Goal: Check status: Check status

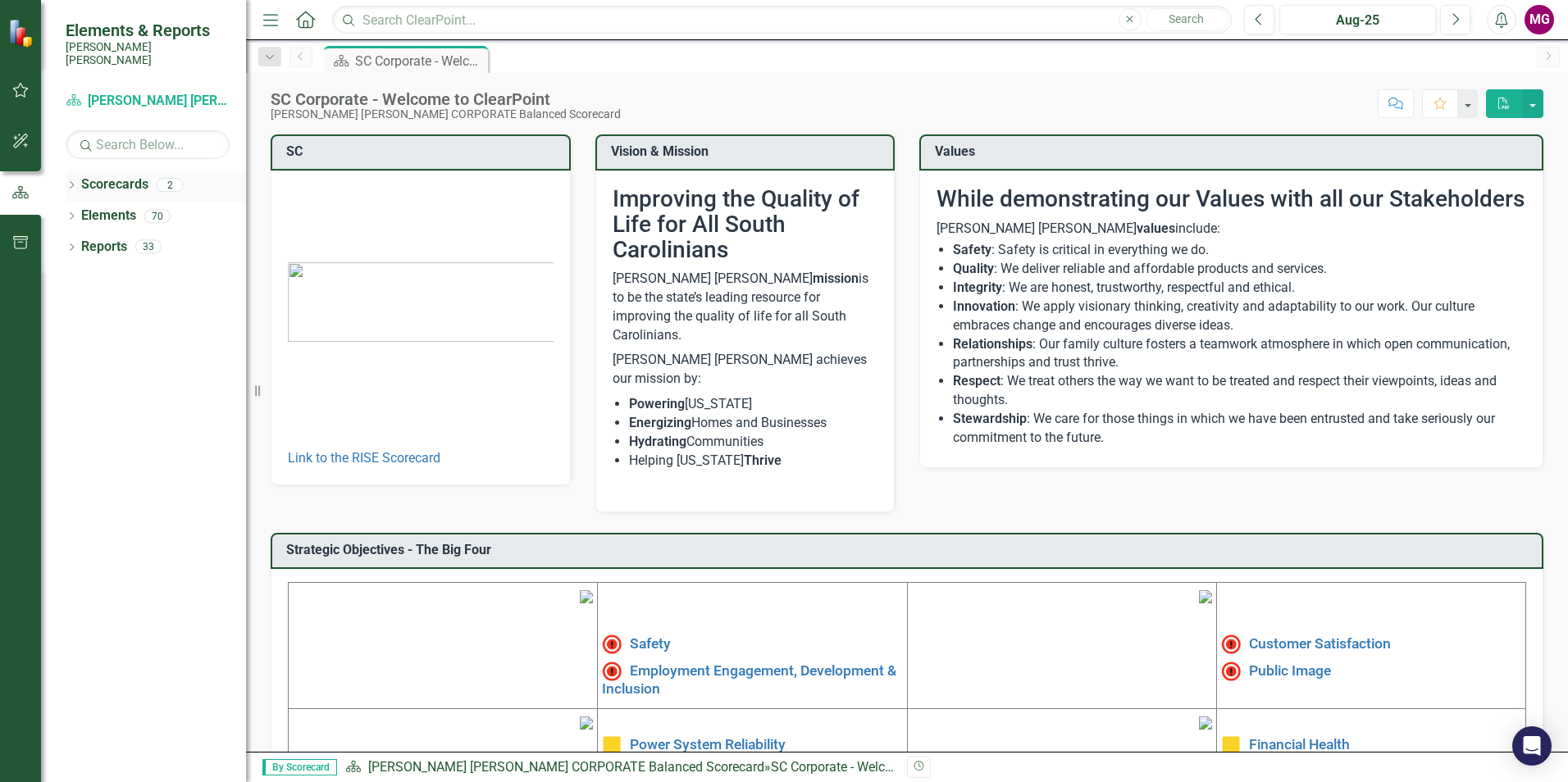
click at [87, 175] on link "Scorecards" at bounding box center [114, 185] width 67 height 19
click at [124, 175] on link "Scorecards" at bounding box center [114, 185] width 67 height 19
click at [128, 207] on link "Elements" at bounding box center [108, 216] width 55 height 19
click at [125, 241] on link "Reports" at bounding box center [103, 247] width 46 height 19
click at [102, 175] on link "Scorecards" at bounding box center [114, 185] width 67 height 19
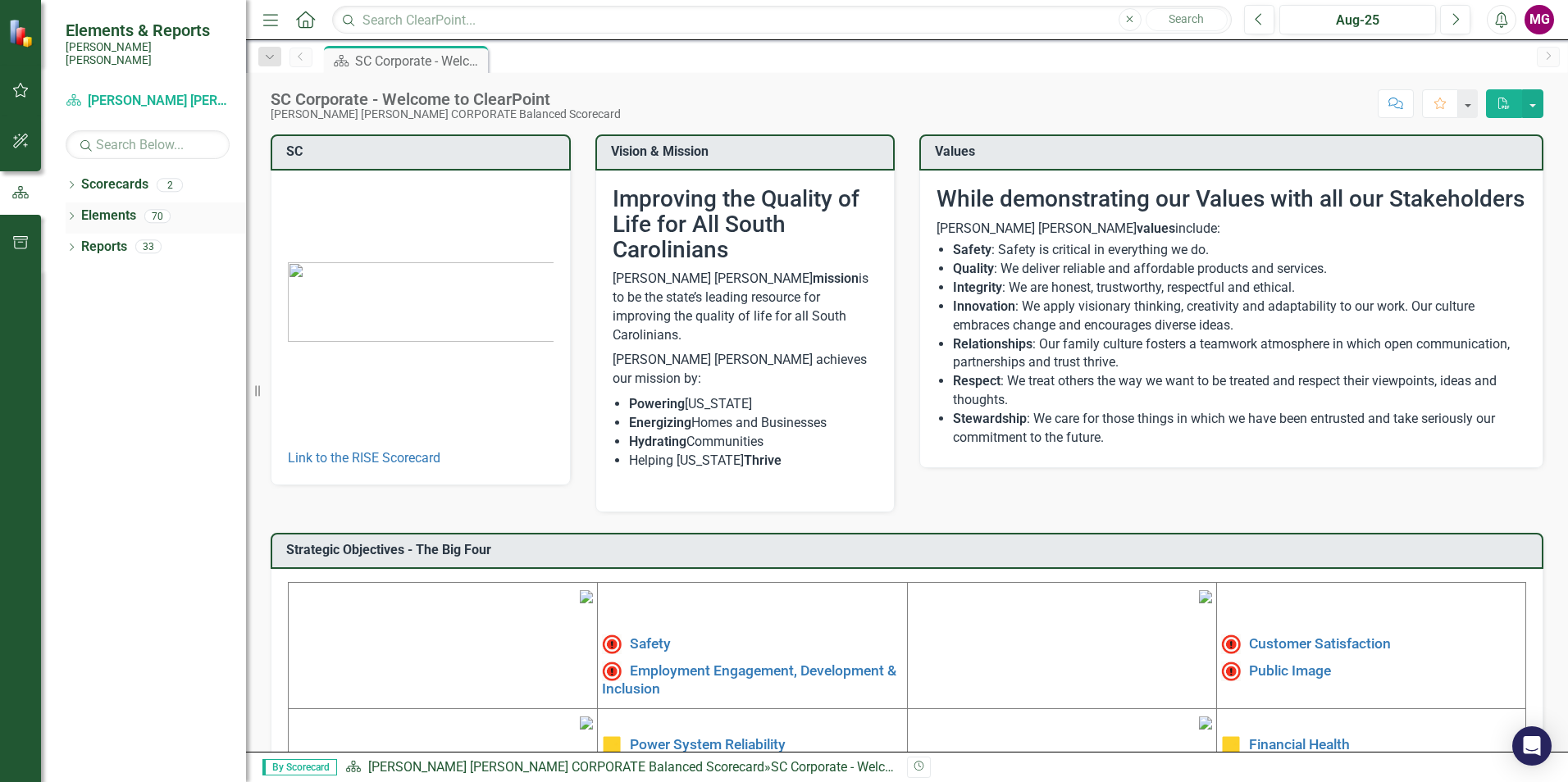
click at [107, 213] on div "Elements" at bounding box center [108, 216] width 55 height 27
click at [108, 250] on div "Reports 33" at bounding box center [163, 249] width 165 height 31
click at [22, 241] on icon "button" at bounding box center [21, 242] width 17 height 13
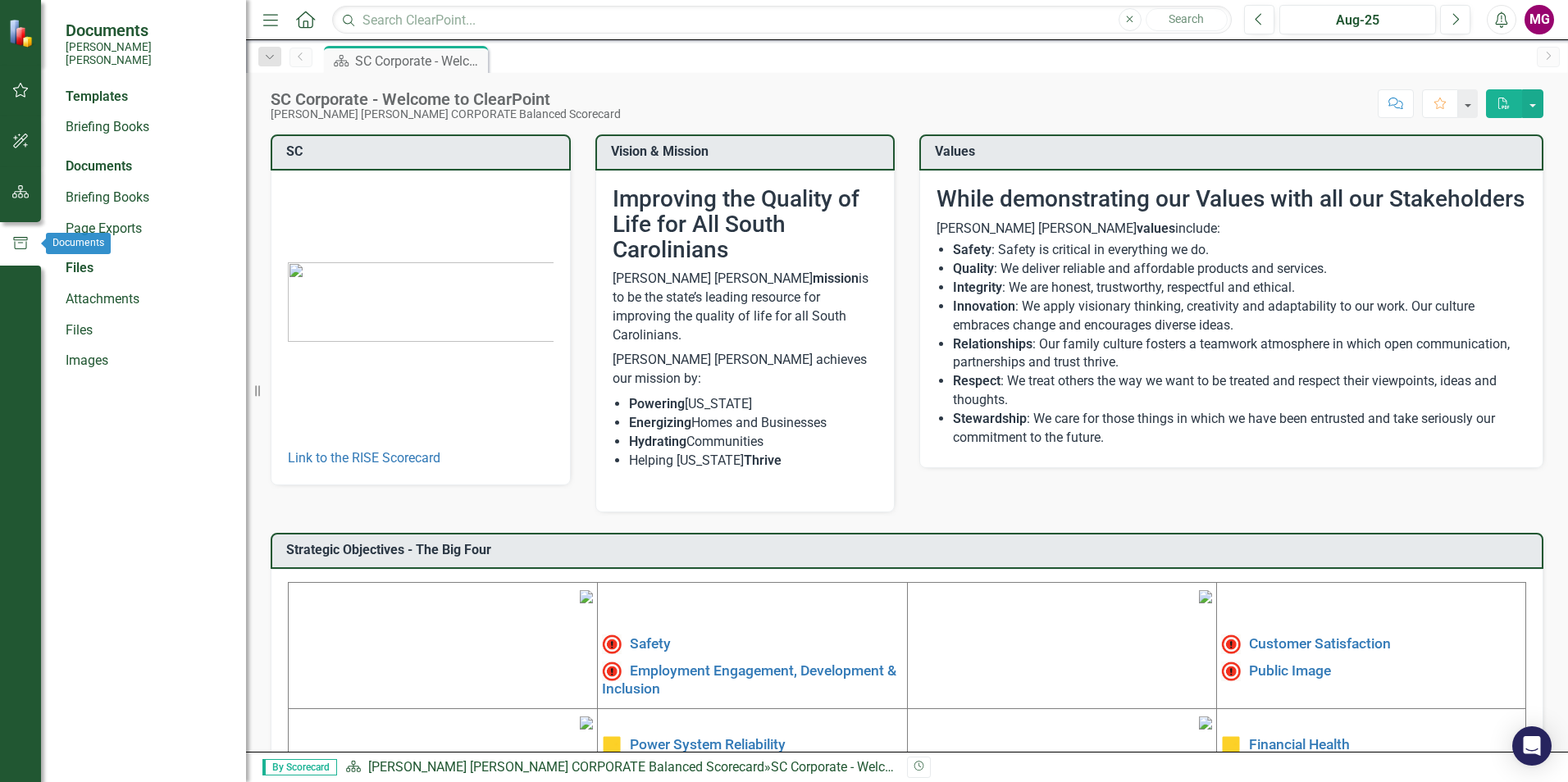
click at [15, 212] on div at bounding box center [21, 214] width 41 height 8
click at [22, 198] on icon "button" at bounding box center [21, 192] width 17 height 13
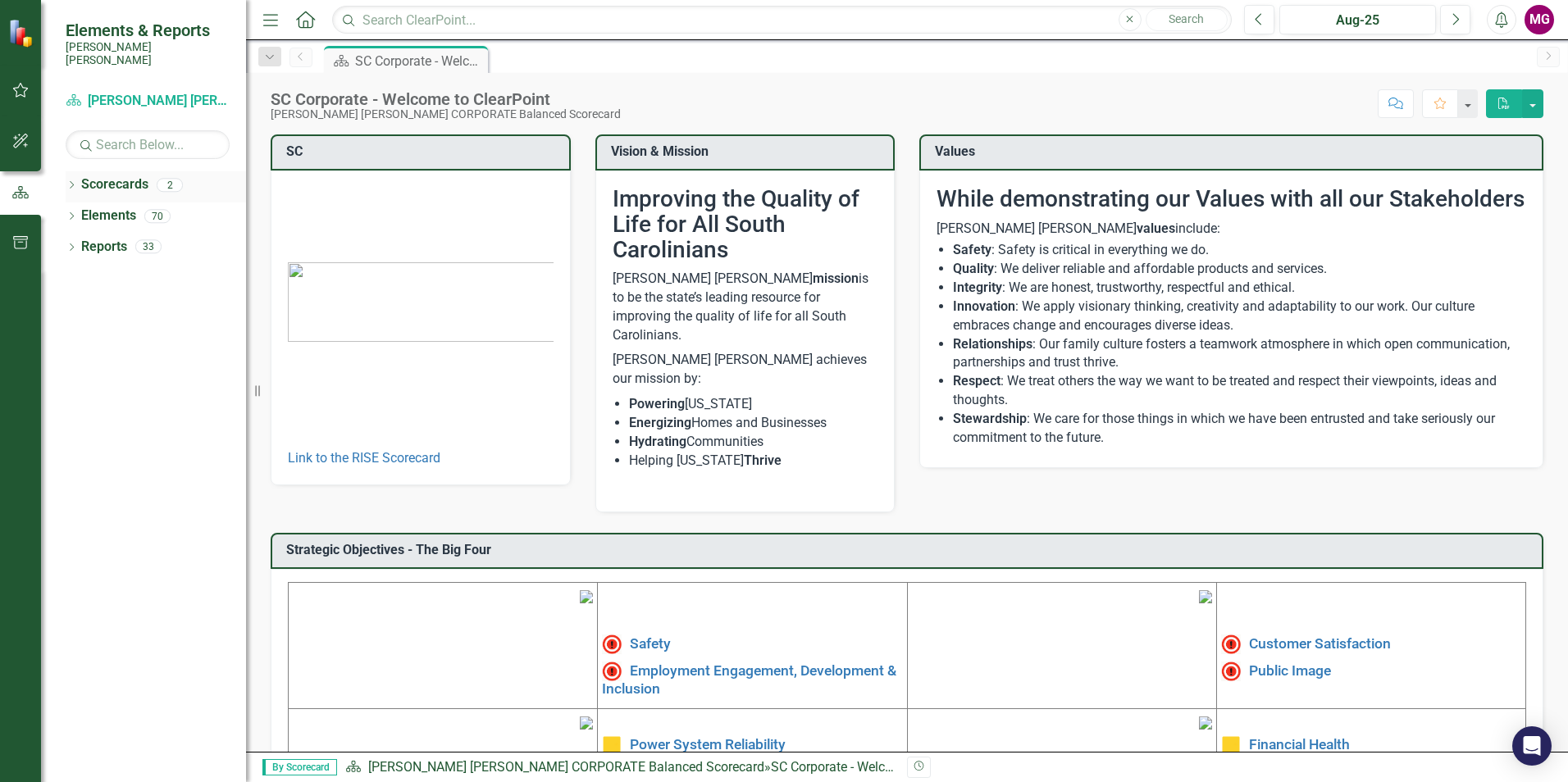
click at [152, 177] on div "Scorecards 2" at bounding box center [163, 187] width 165 height 31
click at [127, 175] on link "Scorecards" at bounding box center [114, 185] width 67 height 19
click at [147, 209] on div "70" at bounding box center [157, 216] width 26 height 14
click at [110, 240] on link "Reports" at bounding box center [103, 247] width 46 height 19
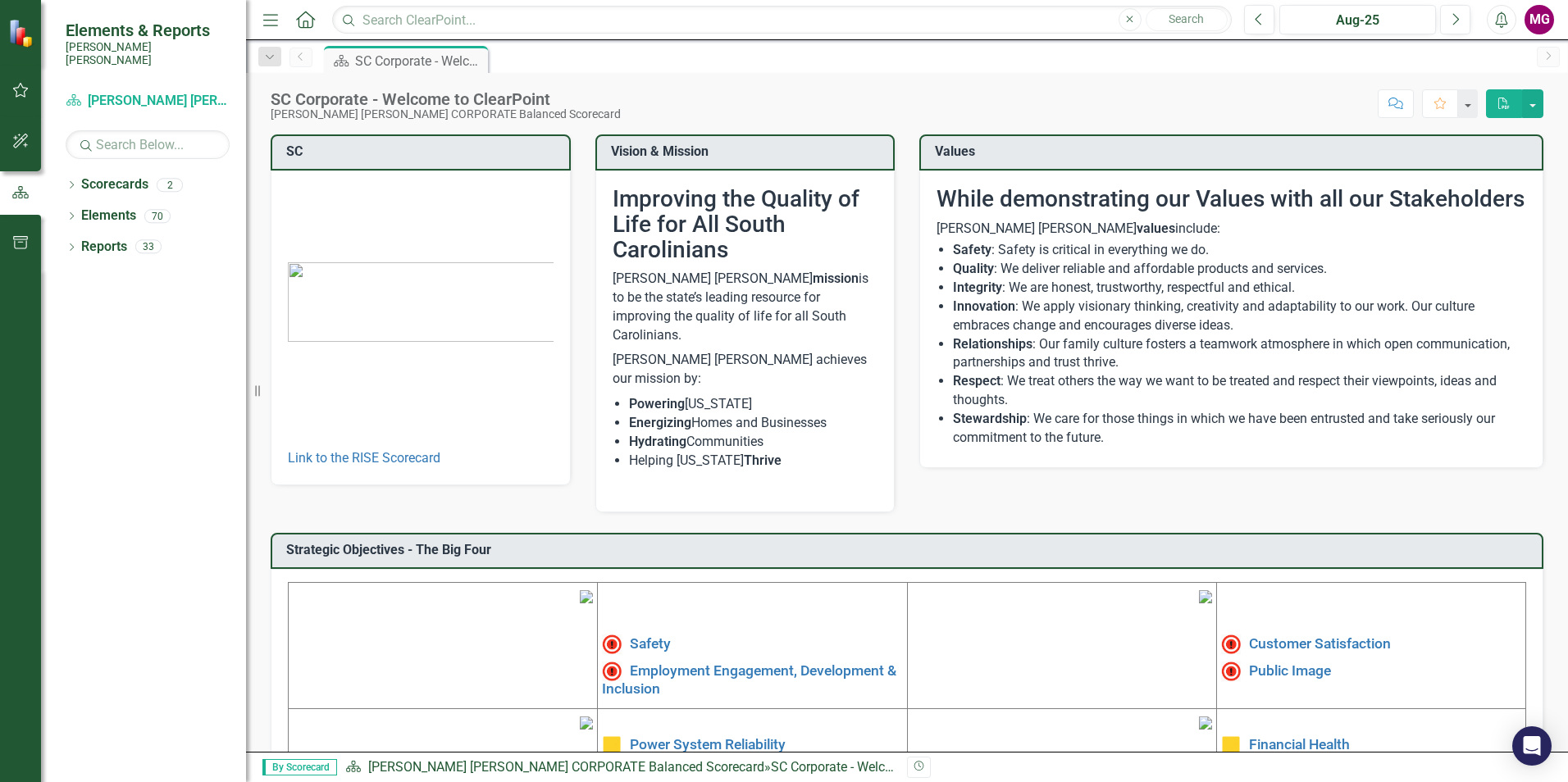
click at [29, 144] on button "button" at bounding box center [21, 142] width 37 height 35
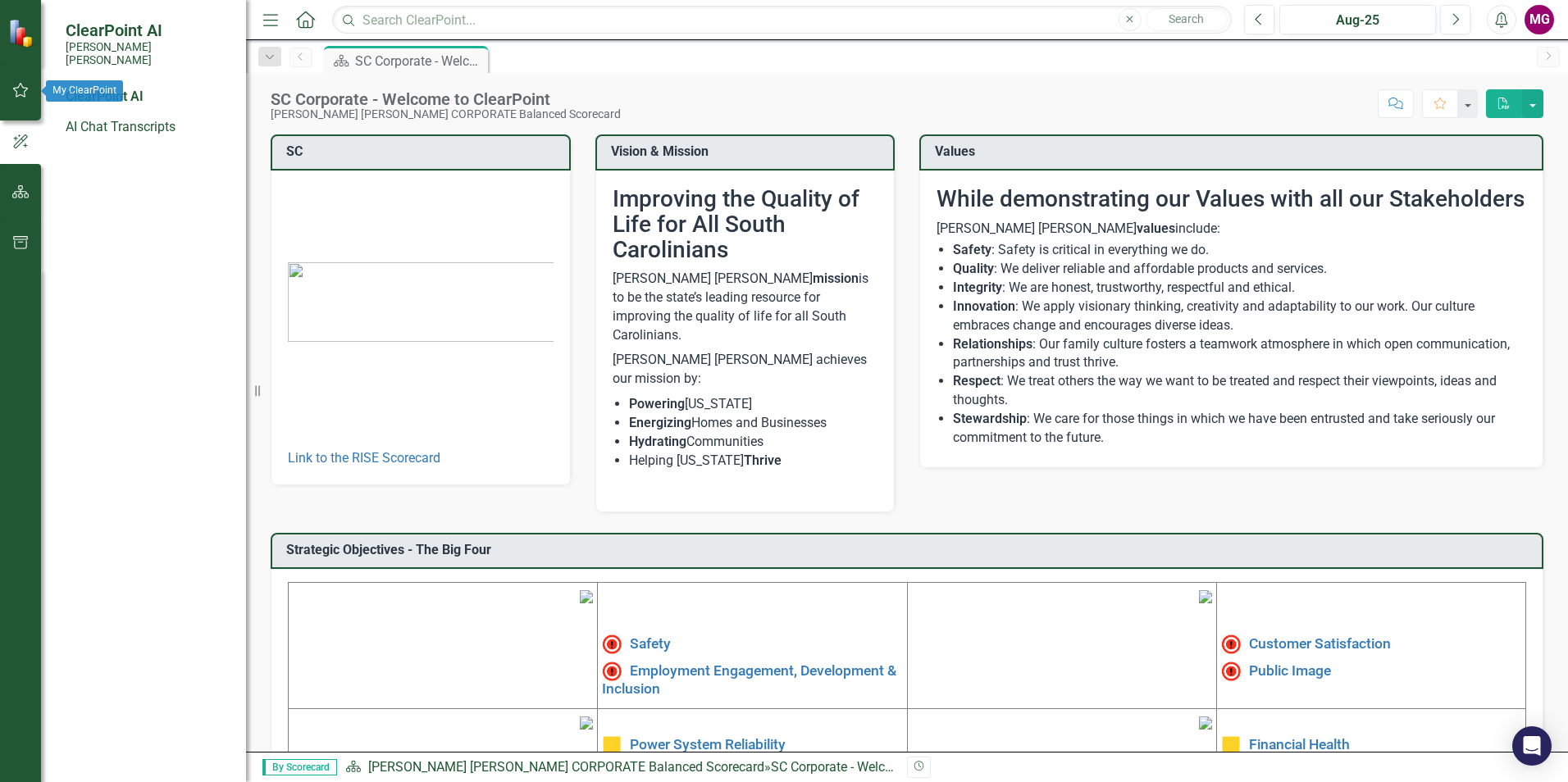
click at [18, 89] on icon "button" at bounding box center [21, 90] width 17 height 13
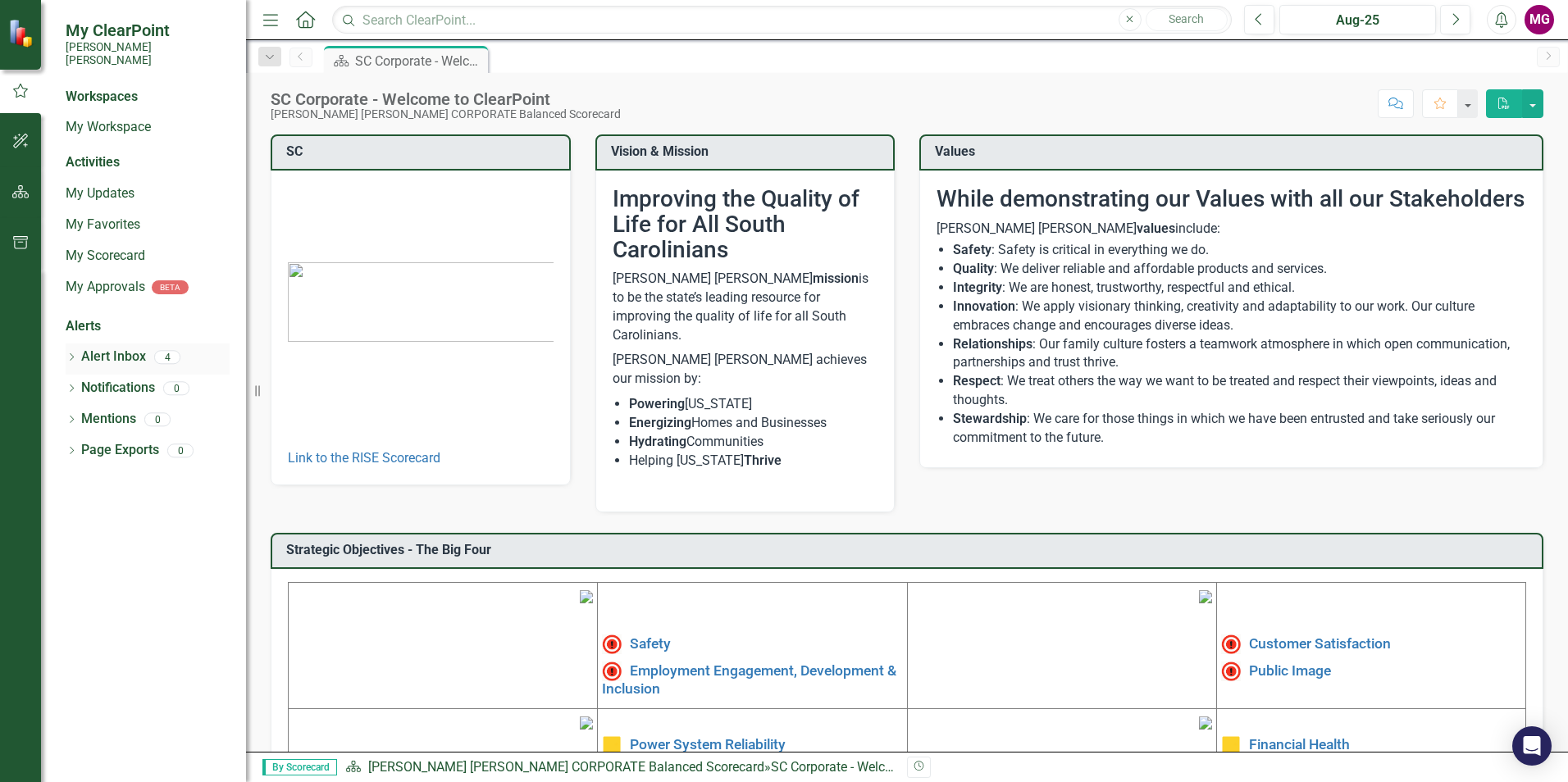
click at [132, 351] on link "Alert Inbox" at bounding box center [113, 357] width 65 height 19
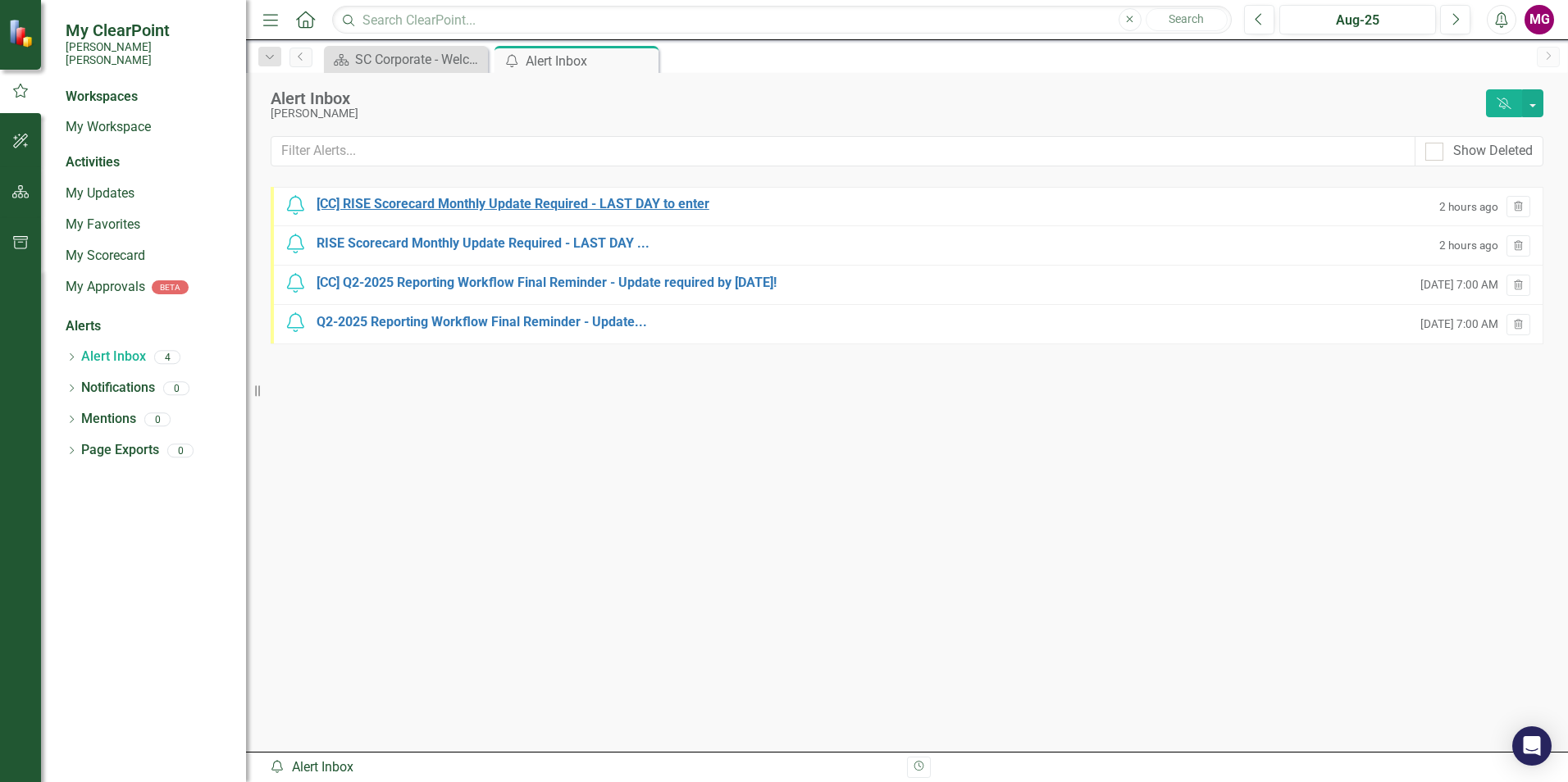
click at [423, 207] on div "[CC] RISE Scorecard Monthly Update Required - LAST DAY to enter" at bounding box center [512, 204] width 392 height 19
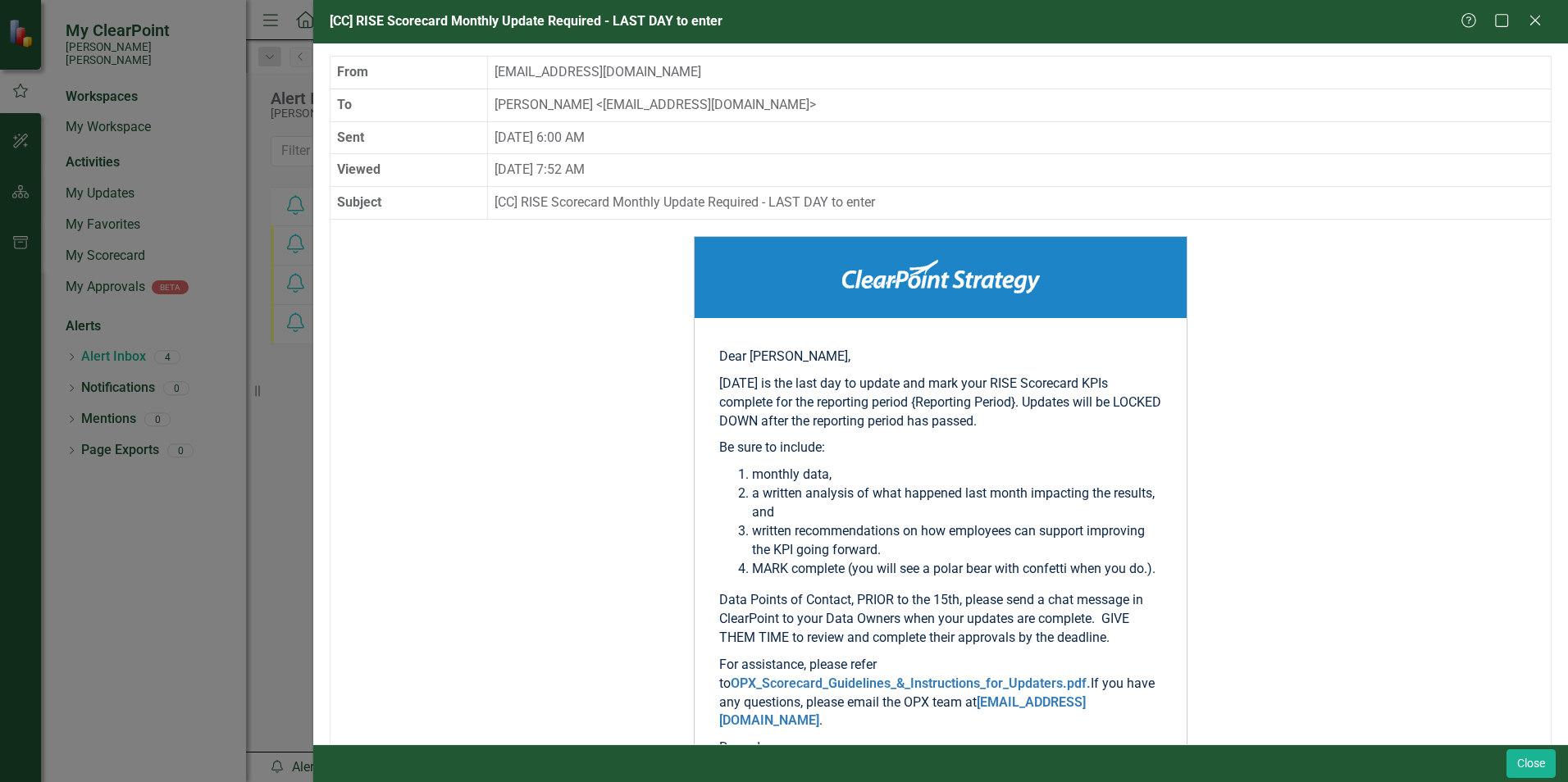
scroll to position [164, 0]
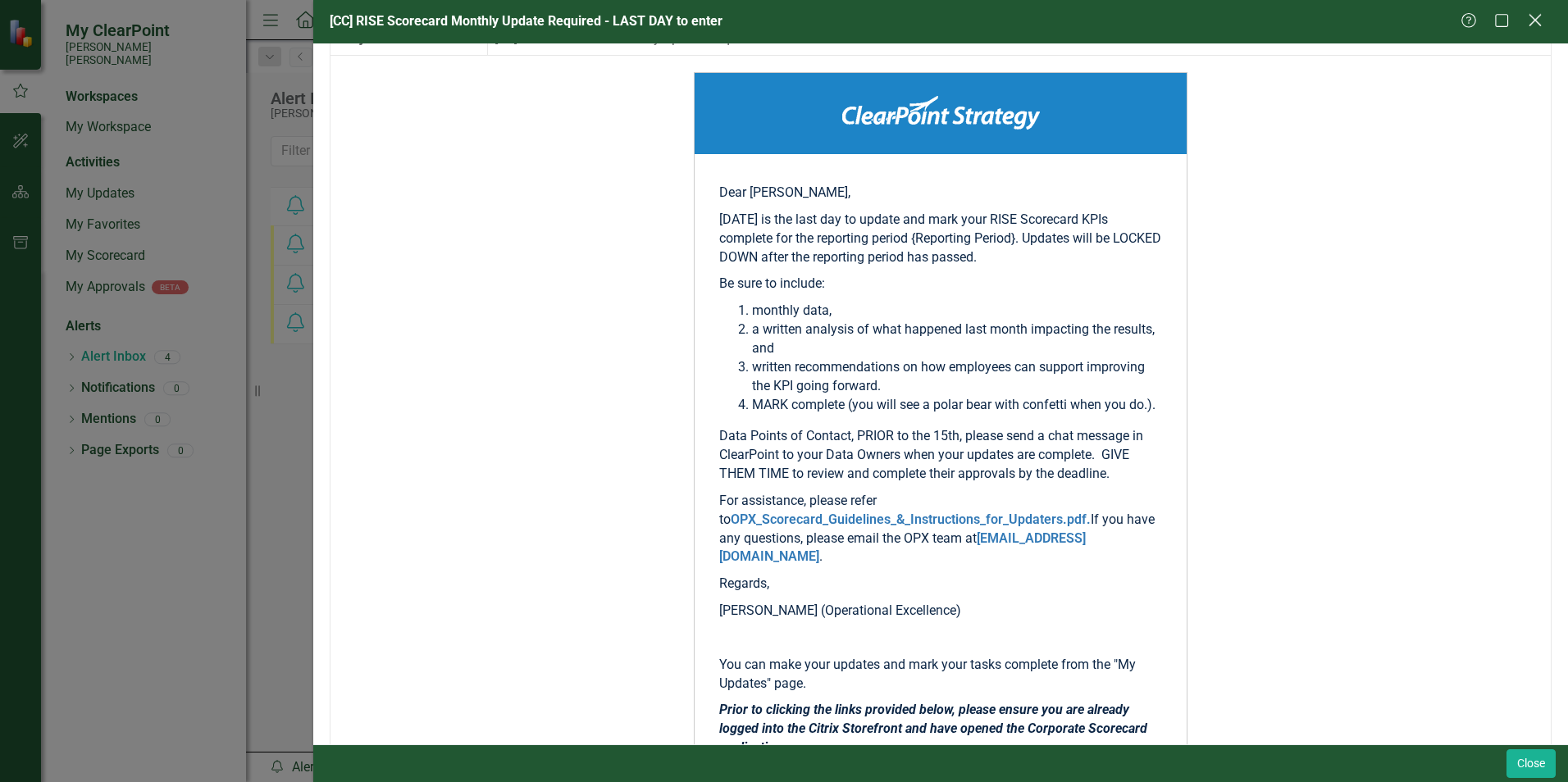
click at [1540, 27] on icon "Close" at bounding box center [1534, 20] width 21 height 16
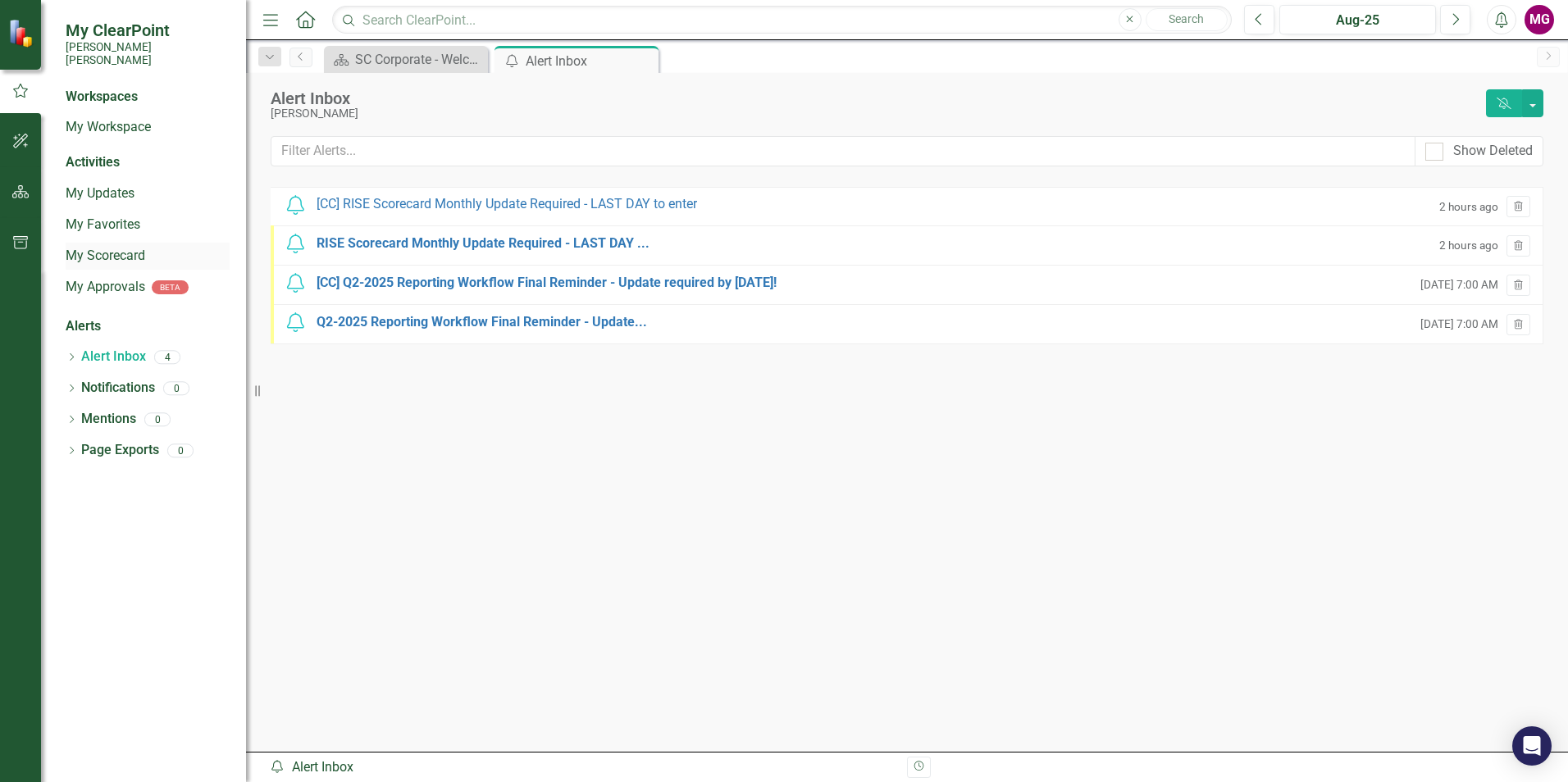
click at [123, 247] on link "My Scorecard" at bounding box center [147, 256] width 164 height 19
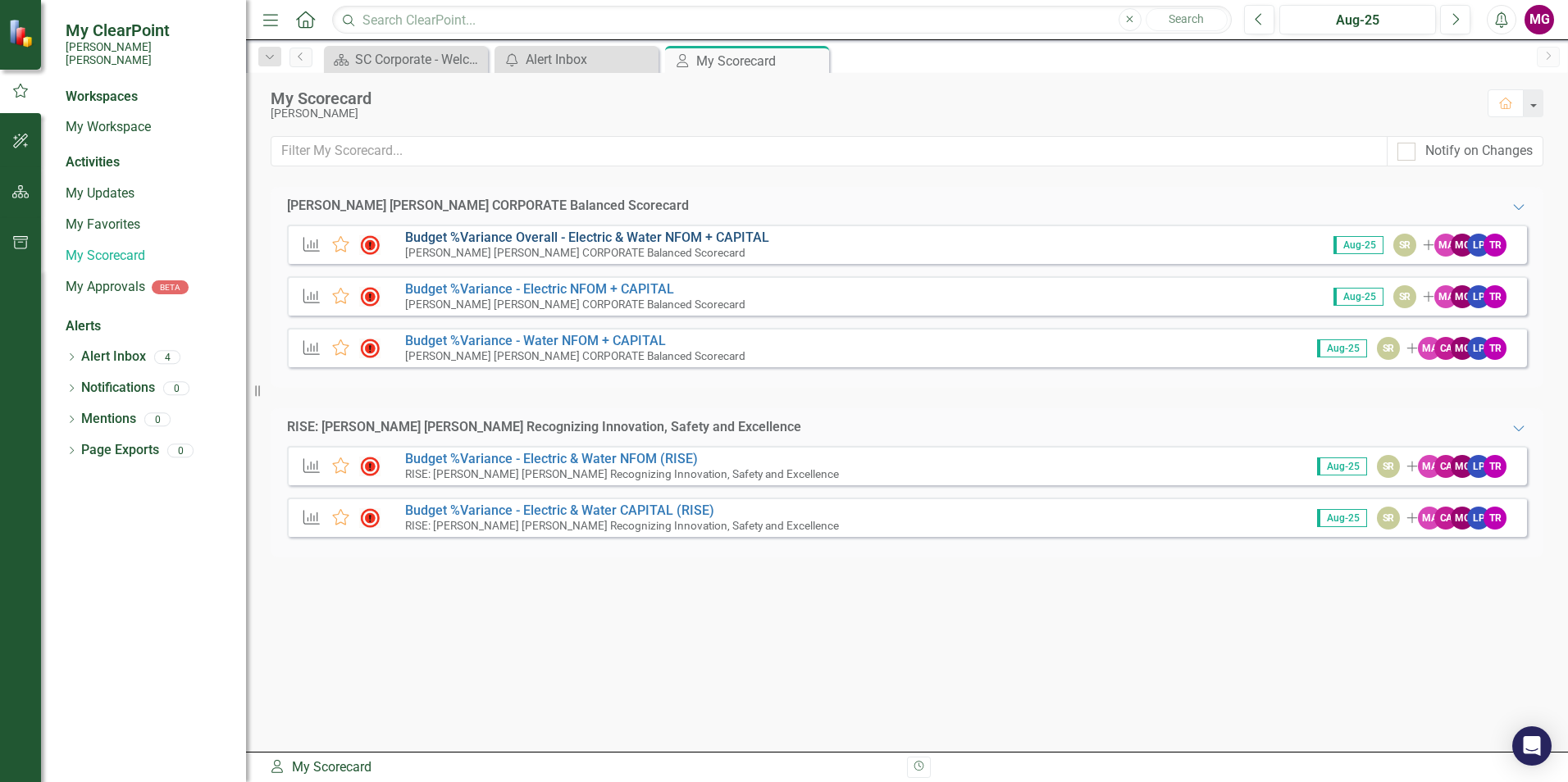
click at [570, 243] on link "Budget %Variance Overall - Electric & Water NFOM + CAPITAL" at bounding box center [587, 237] width 364 height 16
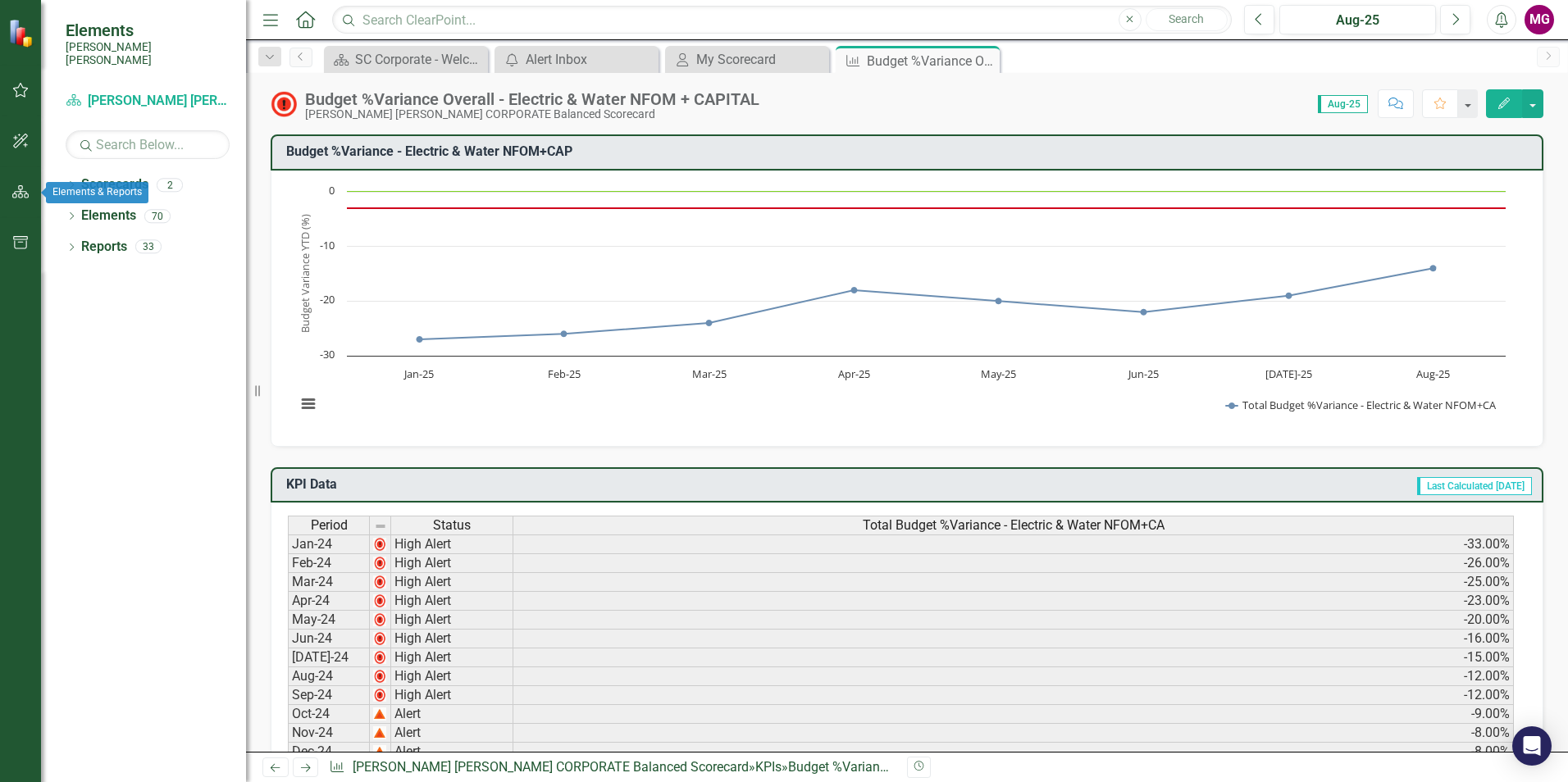
click at [22, 188] on icon "button" at bounding box center [21, 192] width 17 height 13
click at [22, 188] on icon "button" at bounding box center [21, 192] width 17 height 12
click at [761, 60] on div "My Scorecard" at bounding box center [750, 59] width 108 height 21
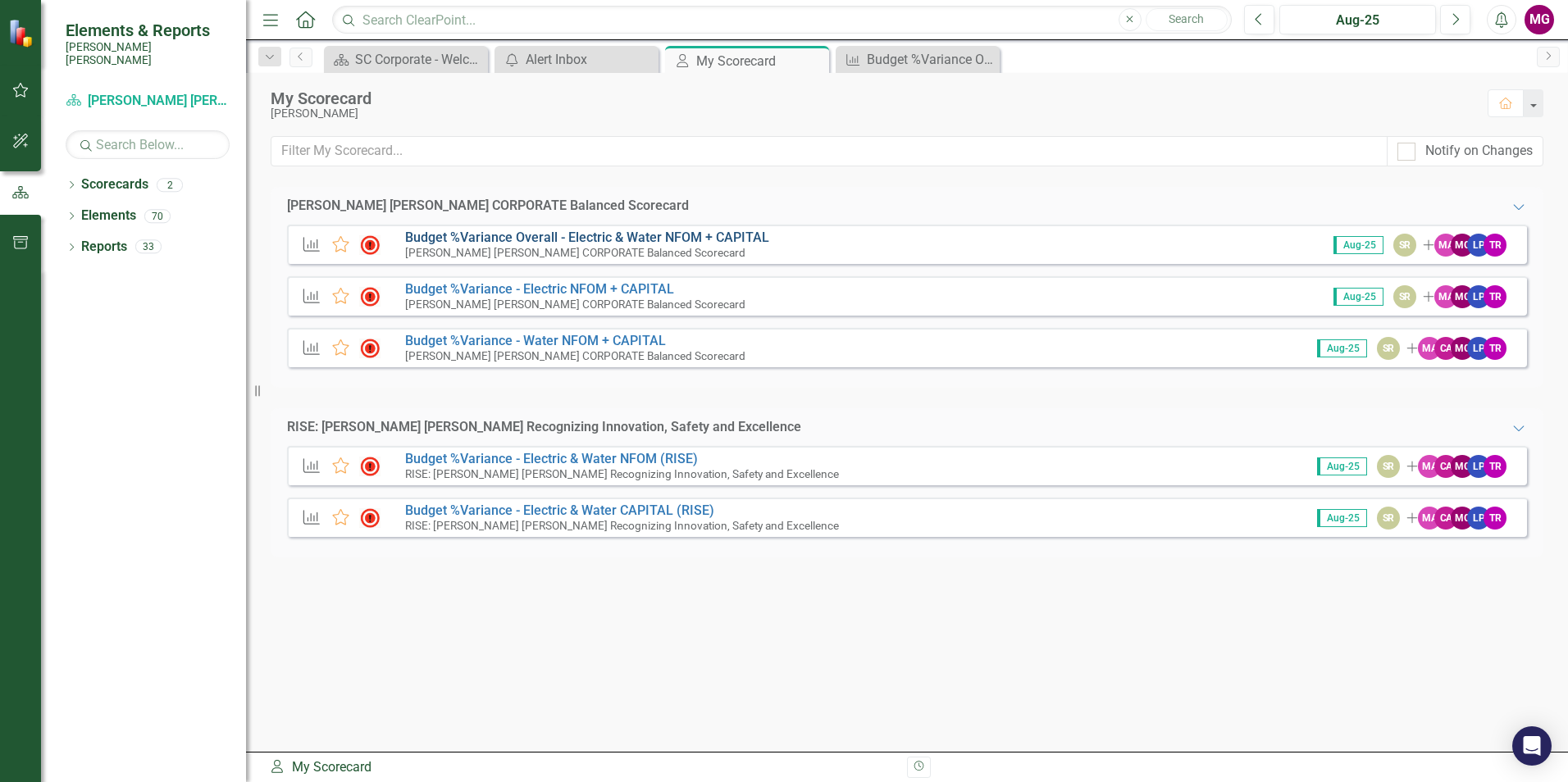
click at [630, 241] on link "Budget %Variance Overall - Electric & Water NFOM + CAPITAL" at bounding box center [587, 237] width 364 height 16
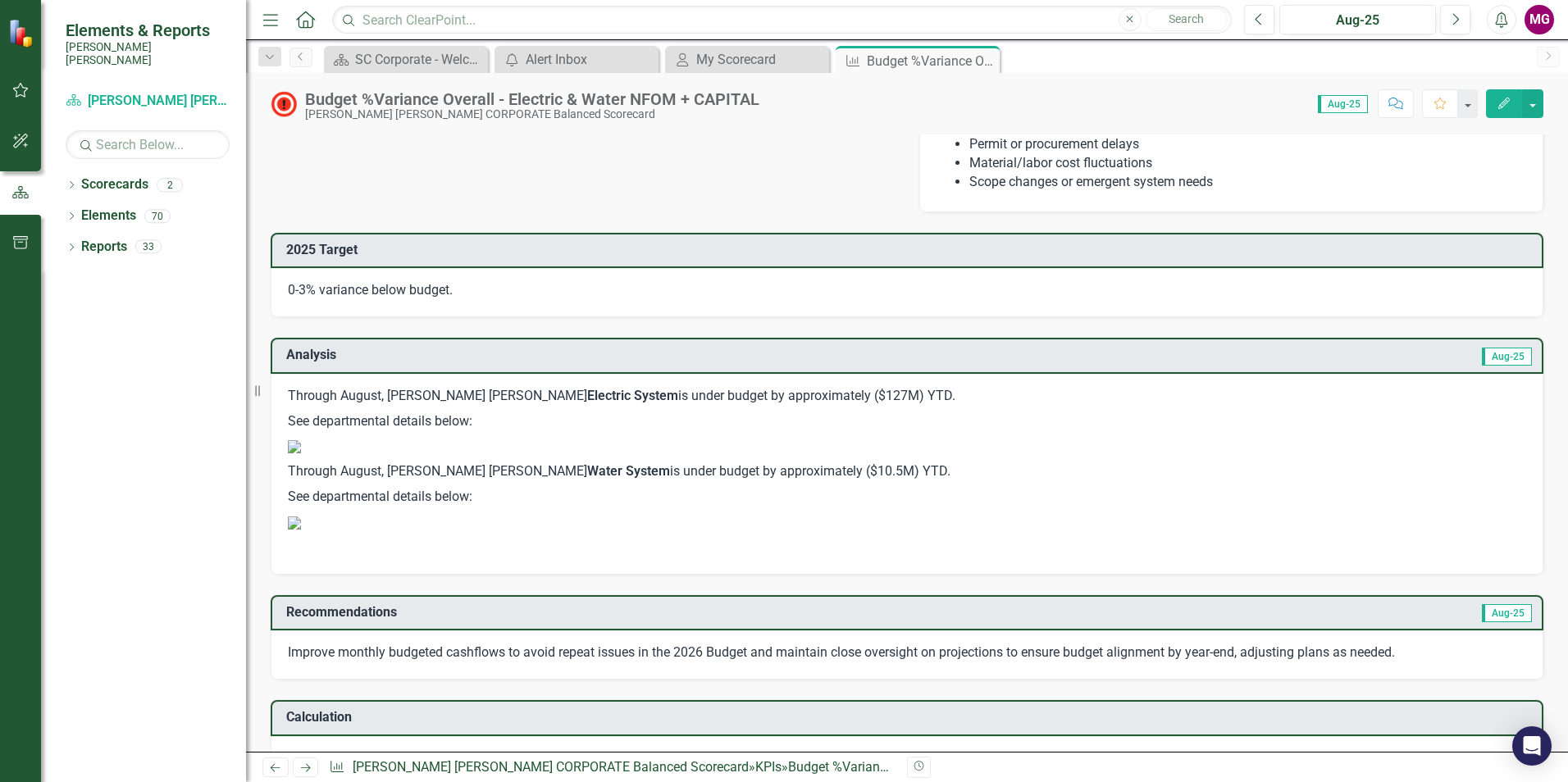
scroll to position [1475, 0]
